Goal: Information Seeking & Learning: Learn about a topic

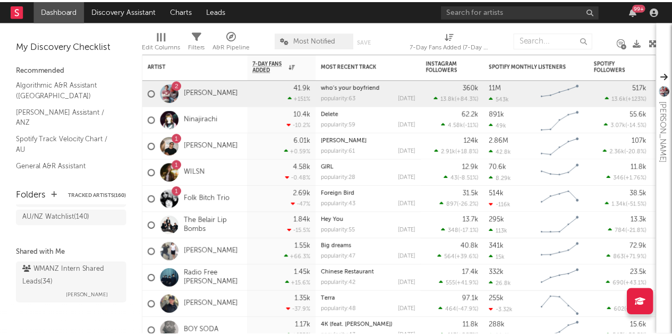
scroll to position [115, 0]
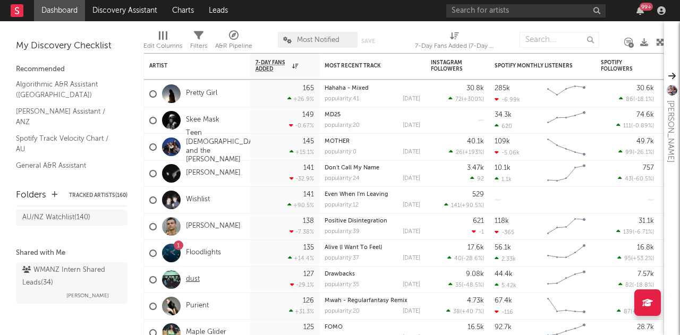
click at [199, 282] on link "dust" at bounding box center [193, 279] width 14 height 9
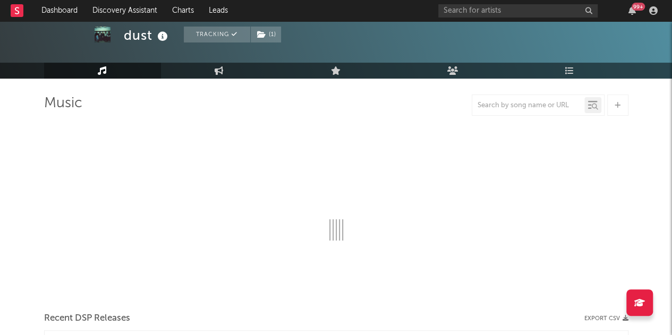
scroll to position [87, 0]
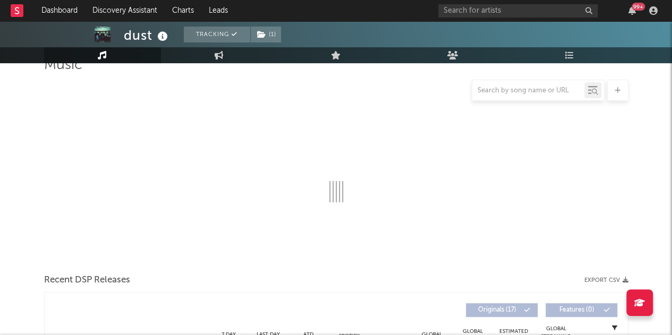
select select "1w"
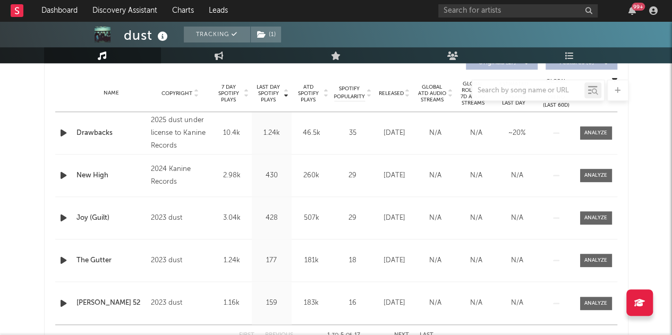
scroll to position [419, 0]
click at [602, 132] on div at bounding box center [596, 133] width 23 height 8
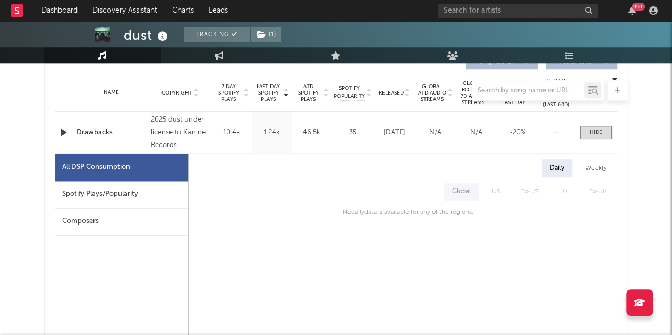
click at [130, 197] on div "Spotify Plays/Popularity" at bounding box center [121, 194] width 133 height 27
select select "1w"
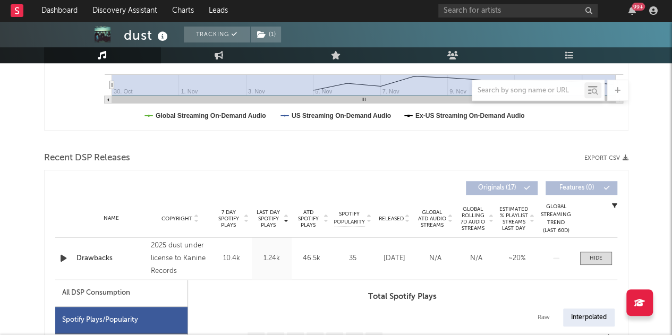
scroll to position [293, 0]
click at [104, 53] on icon at bounding box center [102, 55] width 9 height 9
click at [70, 19] on link "Dashboard" at bounding box center [59, 10] width 51 height 21
